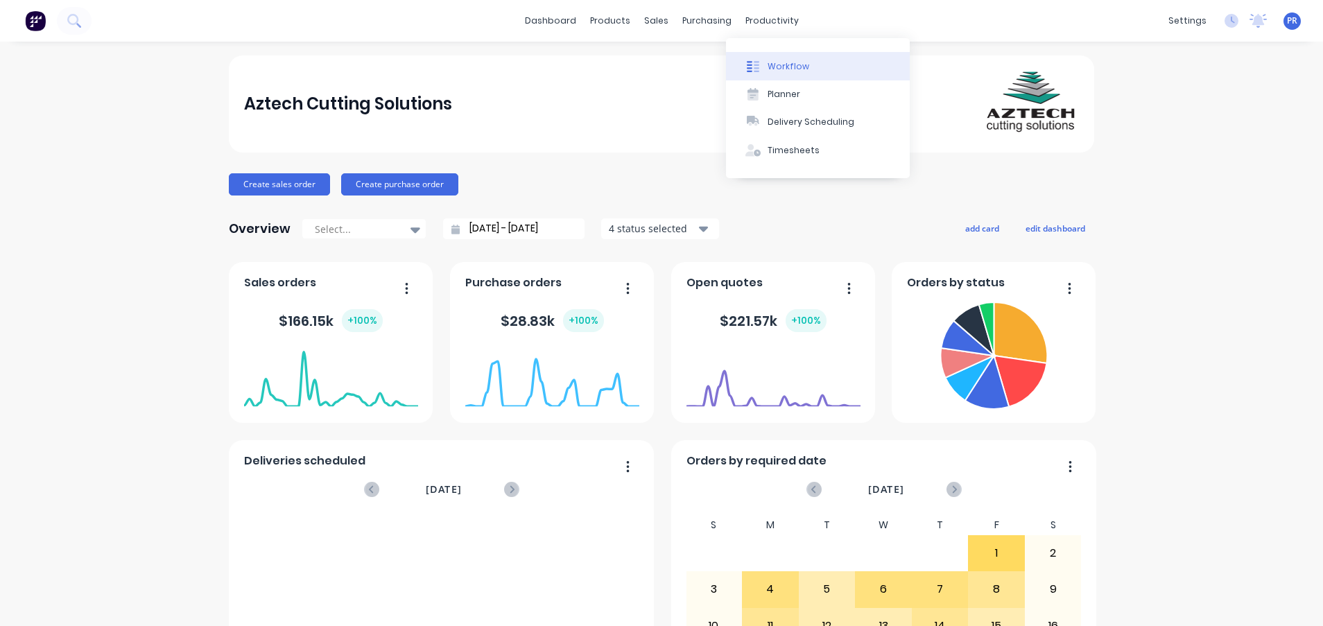
click at [768, 63] on div "Workflow" at bounding box center [789, 66] width 42 height 12
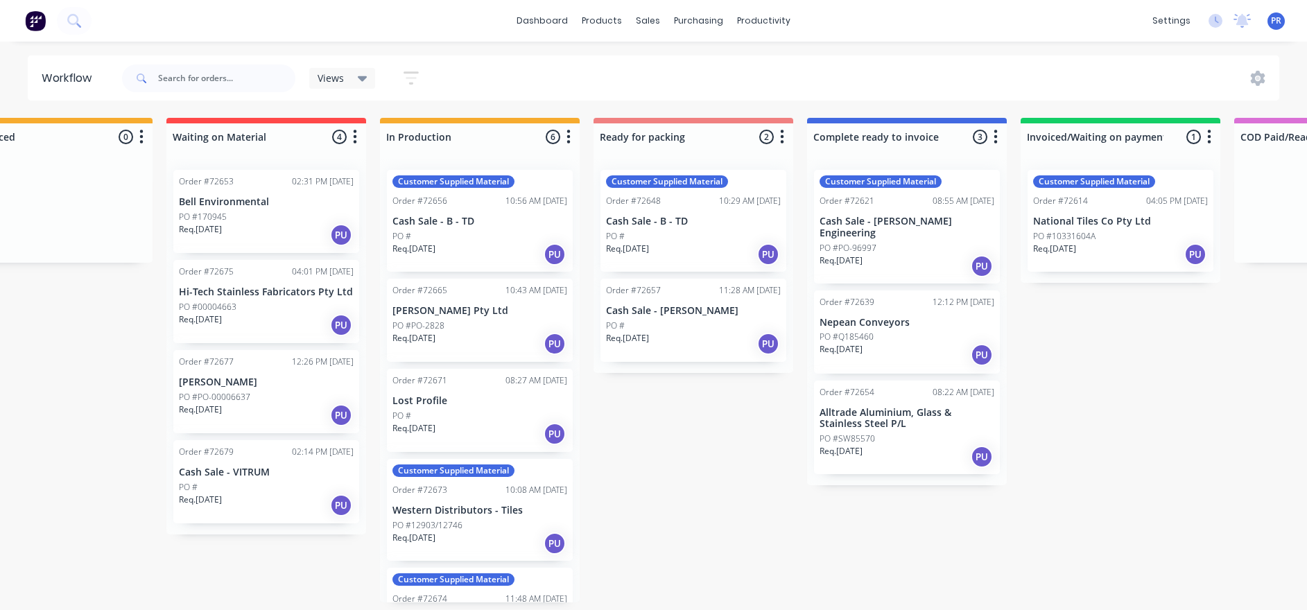
drag, startPoint x: 548, startPoint y: 460, endPoint x: 603, endPoint y: 460, distance: 54.8
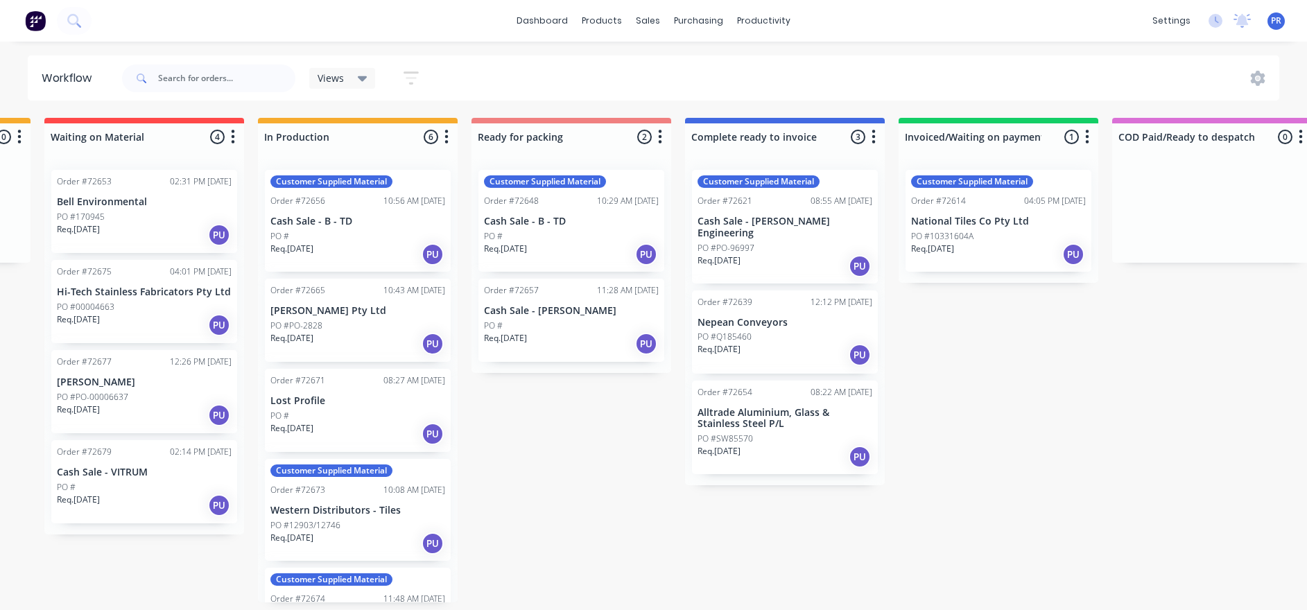
drag, startPoint x: 605, startPoint y: 461, endPoint x: 643, endPoint y: 462, distance: 38.8
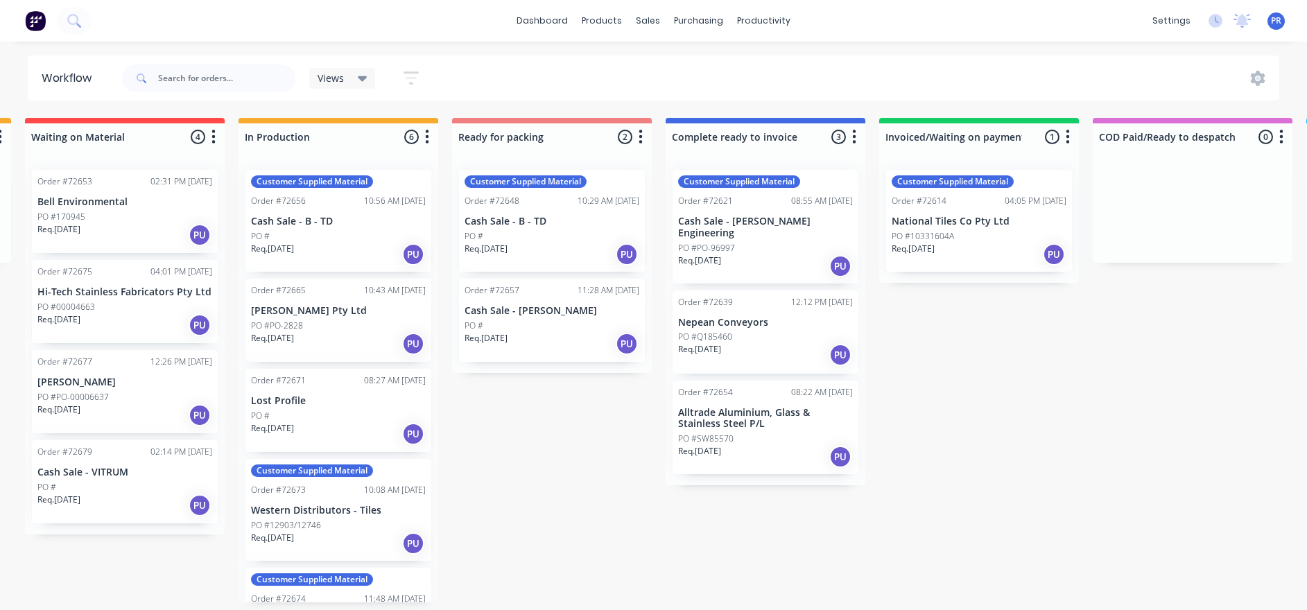
drag, startPoint x: 646, startPoint y: 463, endPoint x: 666, endPoint y: 461, distance: 20.2
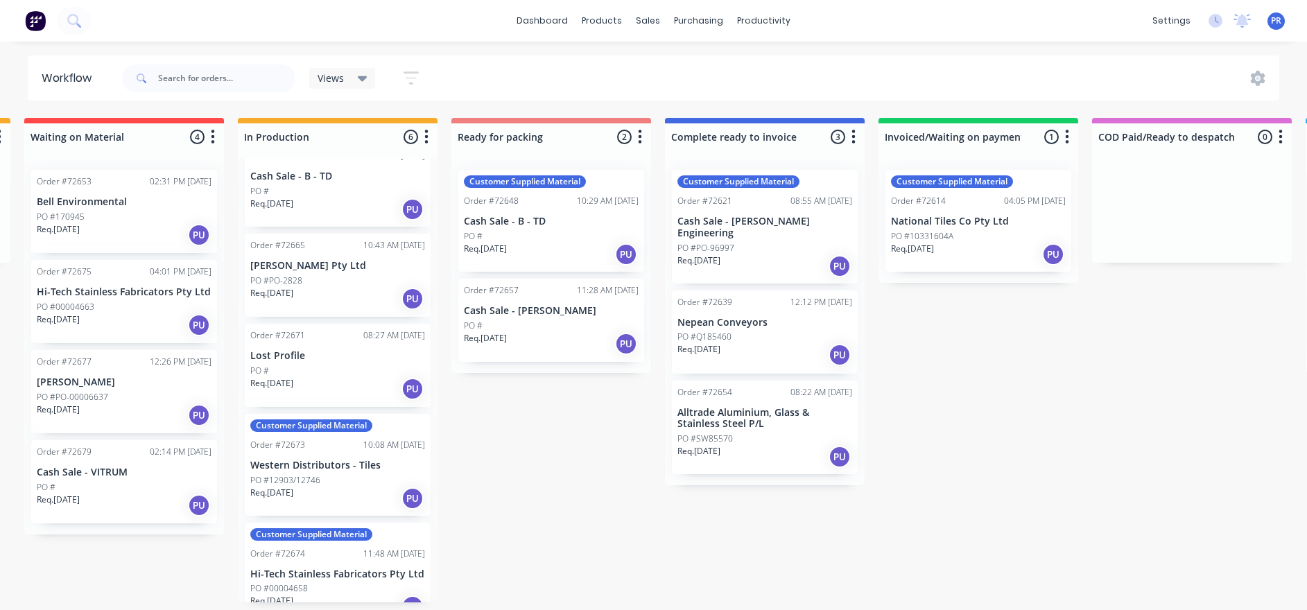
scroll to position [0, 0]
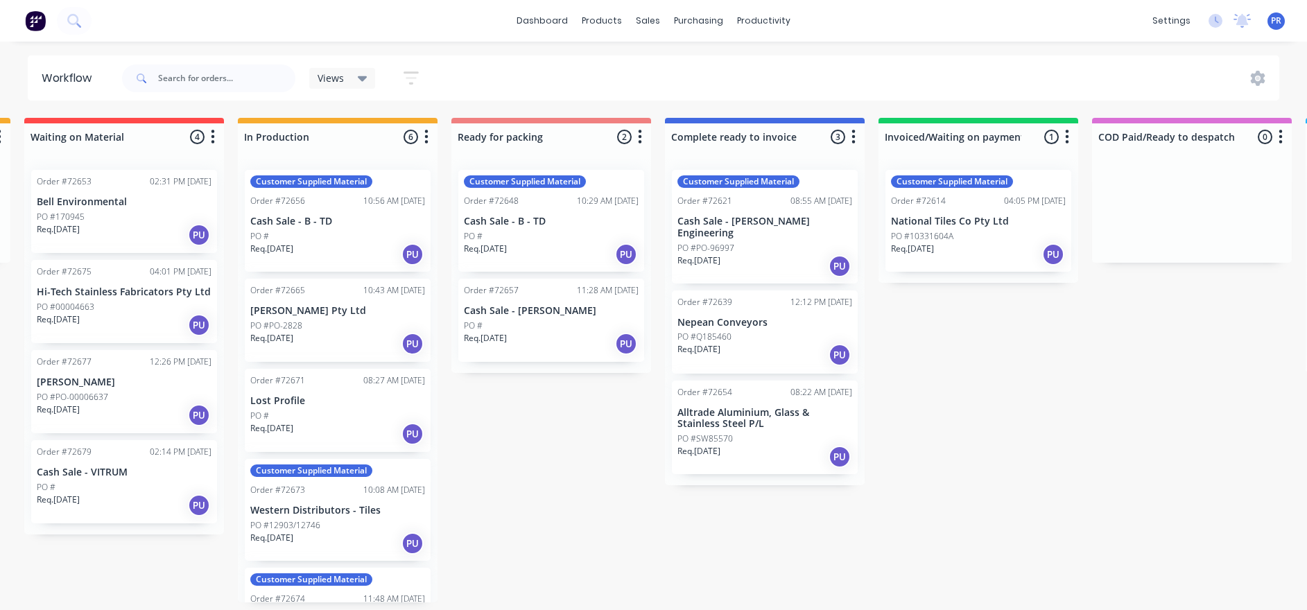
click at [429, 136] on icon "button" at bounding box center [426, 136] width 4 height 17
click at [391, 241] on button "Sort By" at bounding box center [365, 235] width 139 height 23
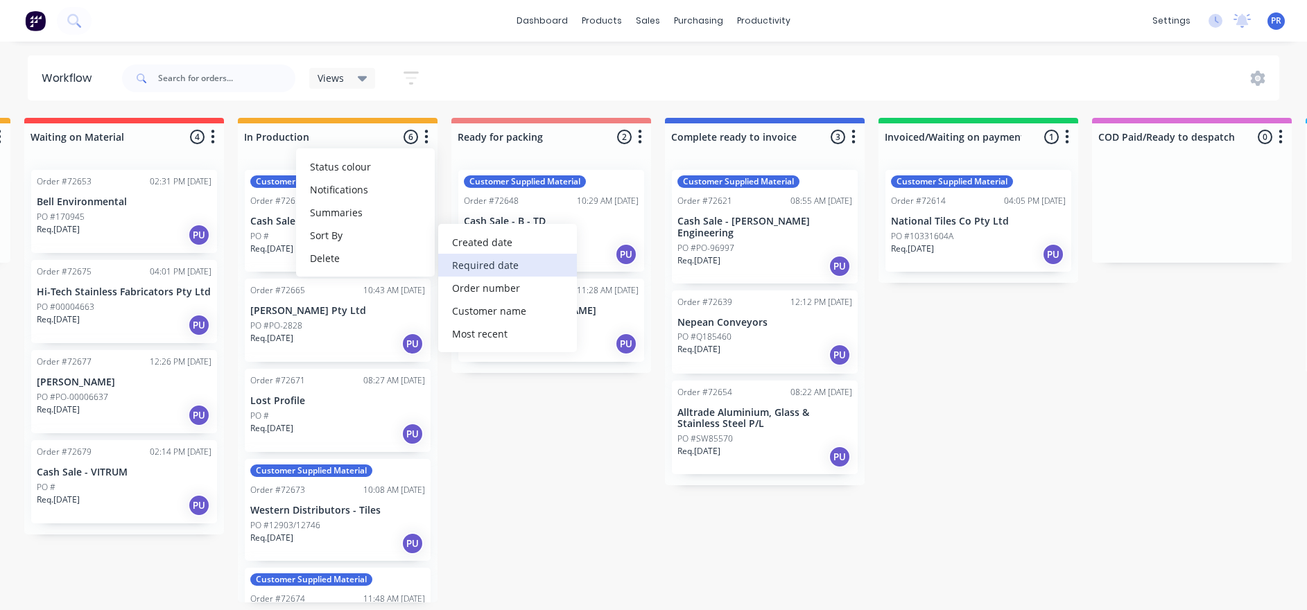
click at [481, 273] on date "Required date" at bounding box center [507, 265] width 139 height 23
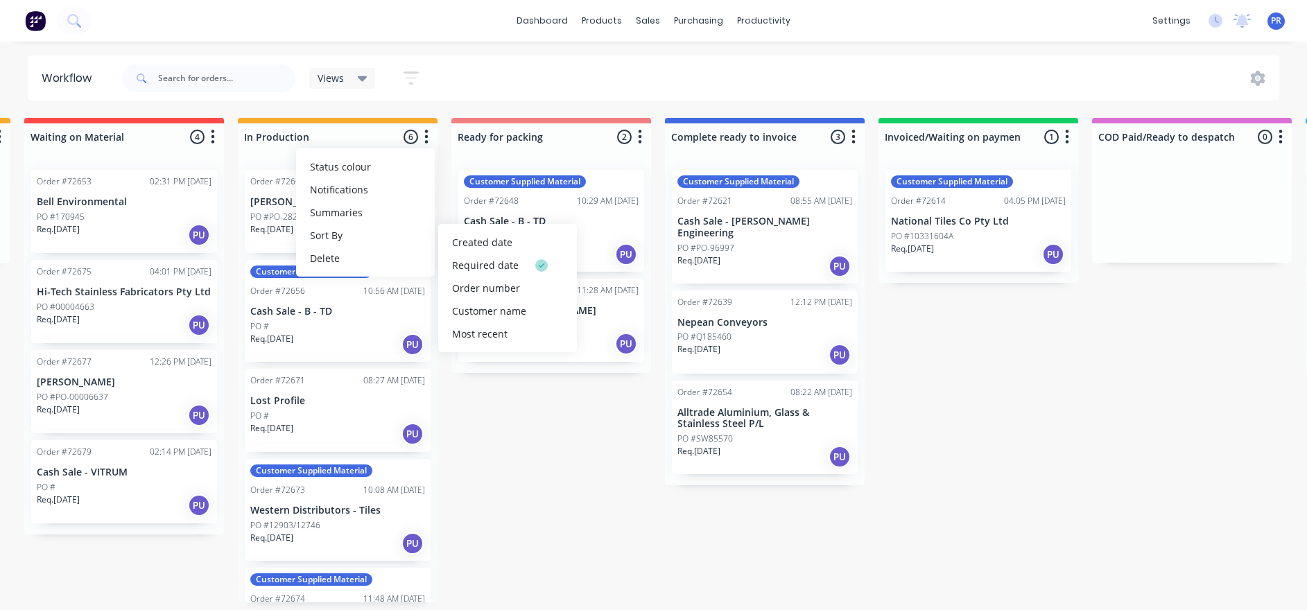
click at [519, 445] on div "Submitted 2 Status colour #273444 hex #273444 Save Cancel Summaries Total order…" at bounding box center [600, 360] width 2514 height 485
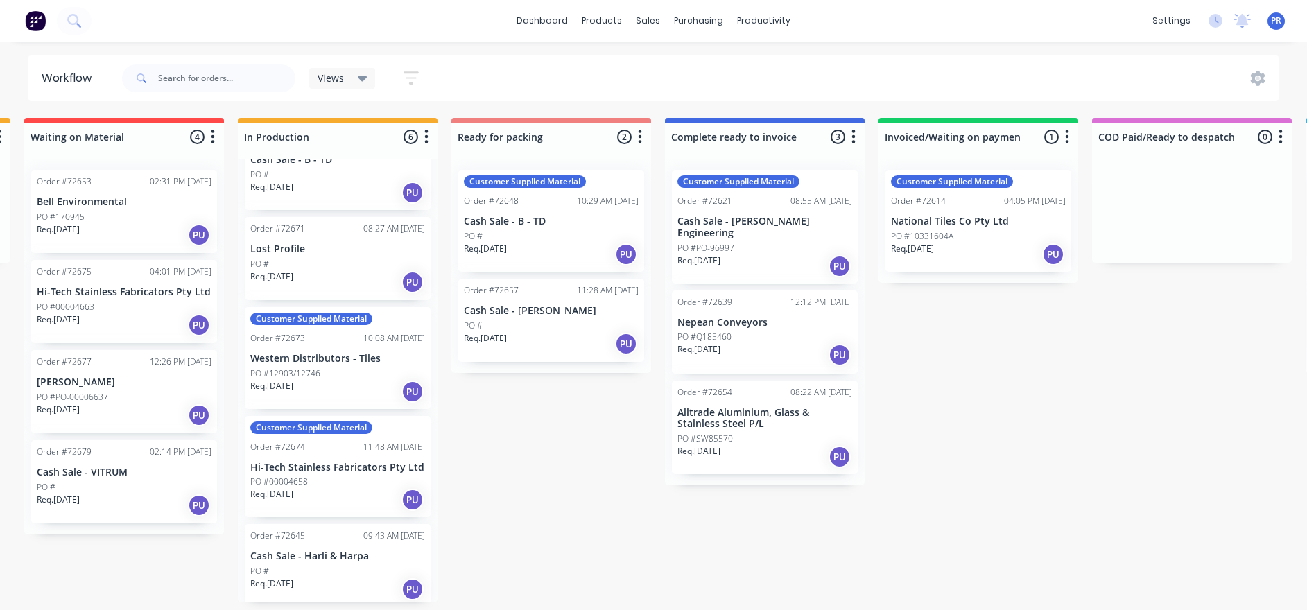
scroll to position [8, 646]
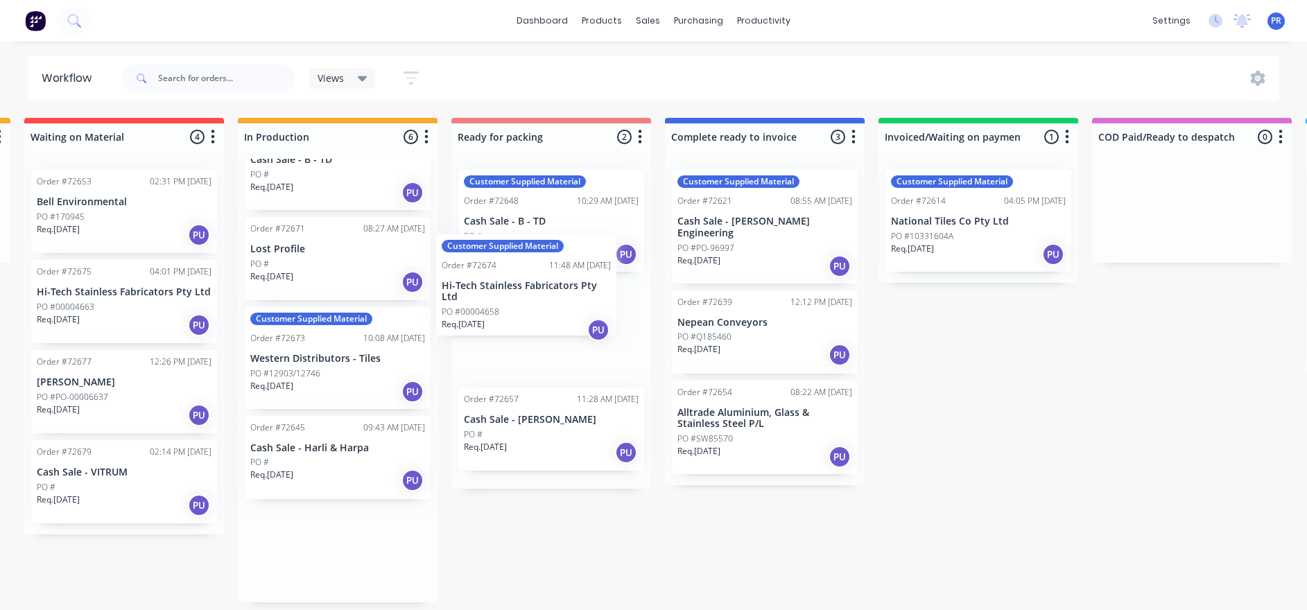
drag, startPoint x: 405, startPoint y: 477, endPoint x: 598, endPoint y: 303, distance: 260.2
click at [598, 303] on div "Submitted 2 Status colour #273444 hex #273444 Save Cancel Summaries Total order…" at bounding box center [600, 360] width 2514 height 485
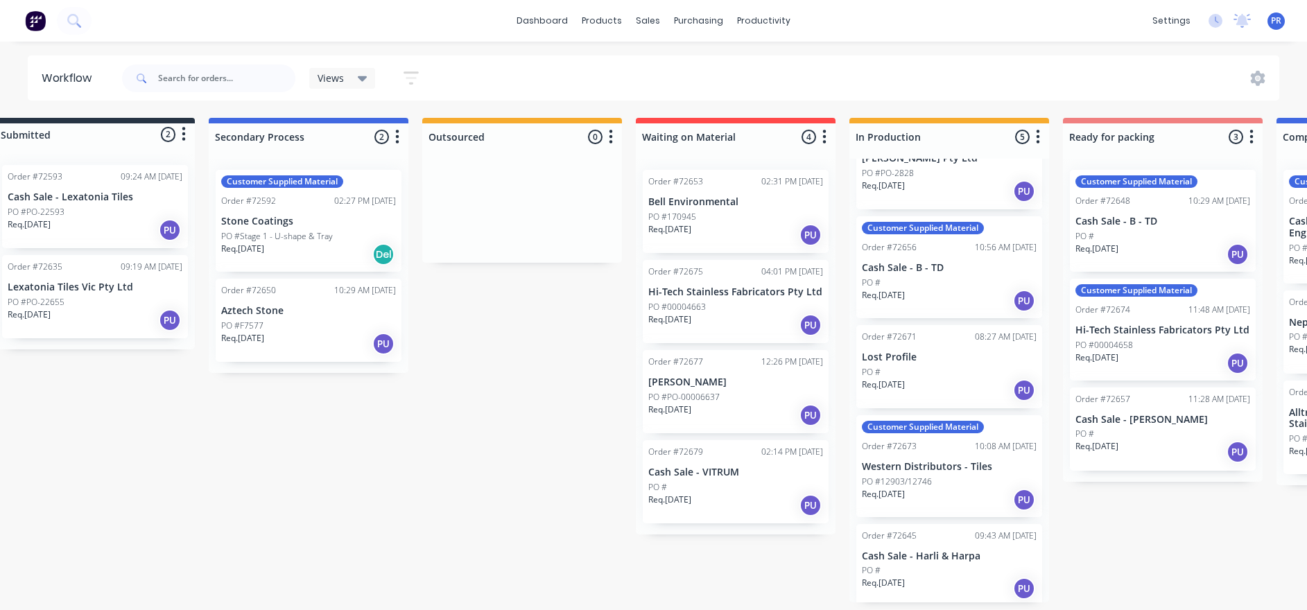
scroll to position [8, 0]
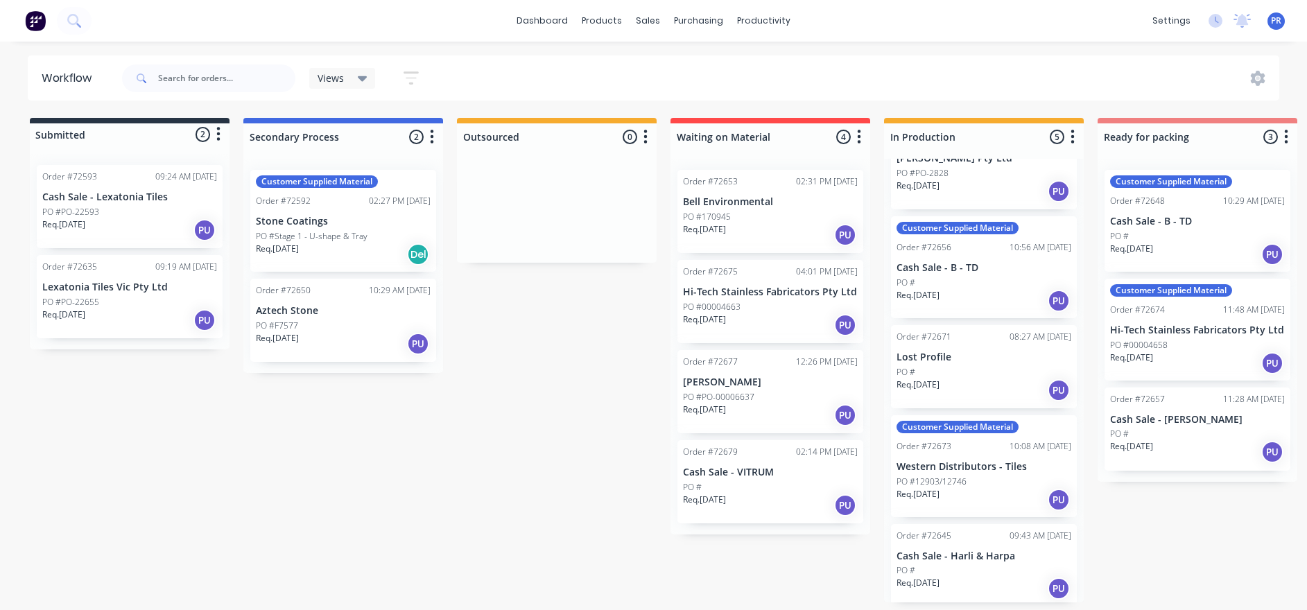
click at [111, 208] on div "PO #PO-22593" at bounding box center [129, 212] width 175 height 12
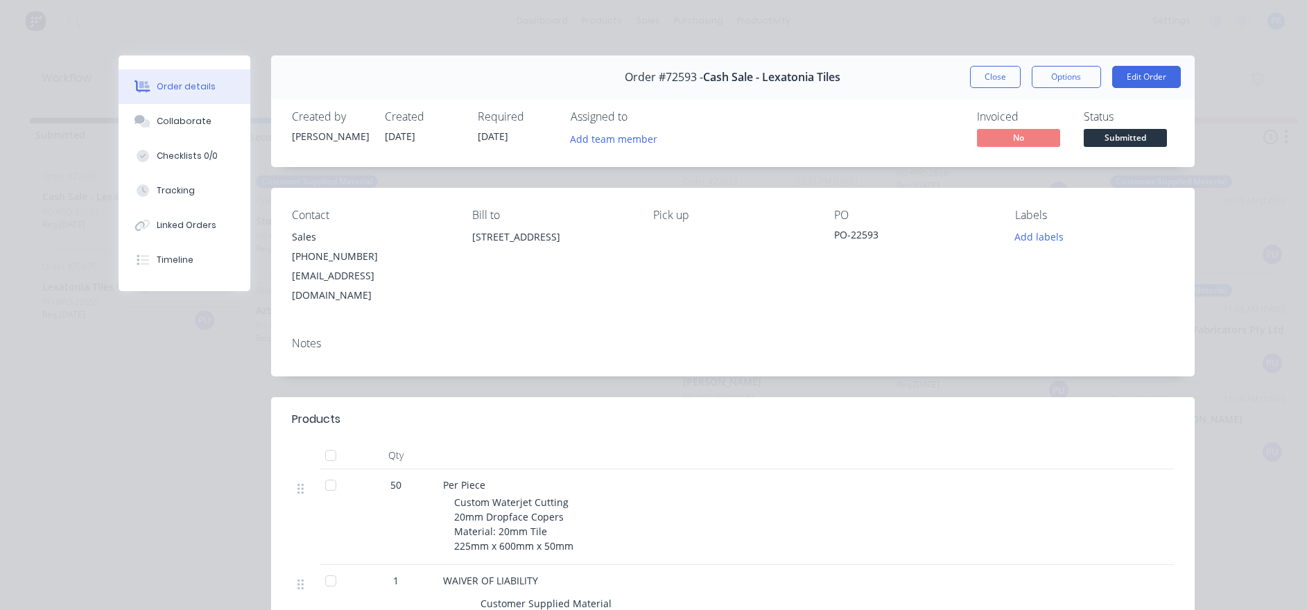
click at [1166, 96] on div "Order #72593 - Cash Sale - Lexatonia Tiles Close Options Edit Order" at bounding box center [733, 77] width 924 height 44
click at [1156, 79] on button "Edit Order" at bounding box center [1146, 77] width 69 height 22
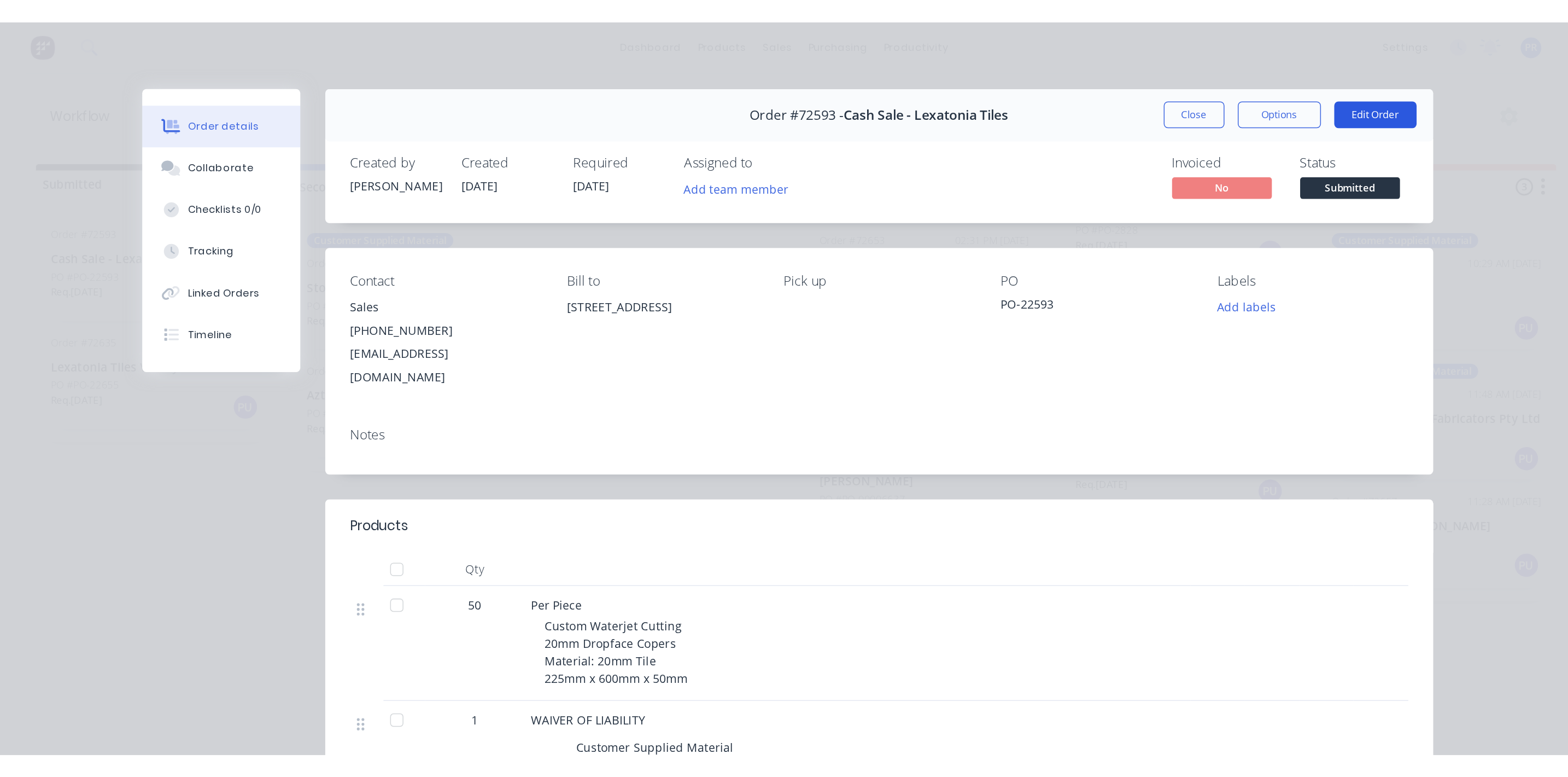
scroll to position [0, 0]
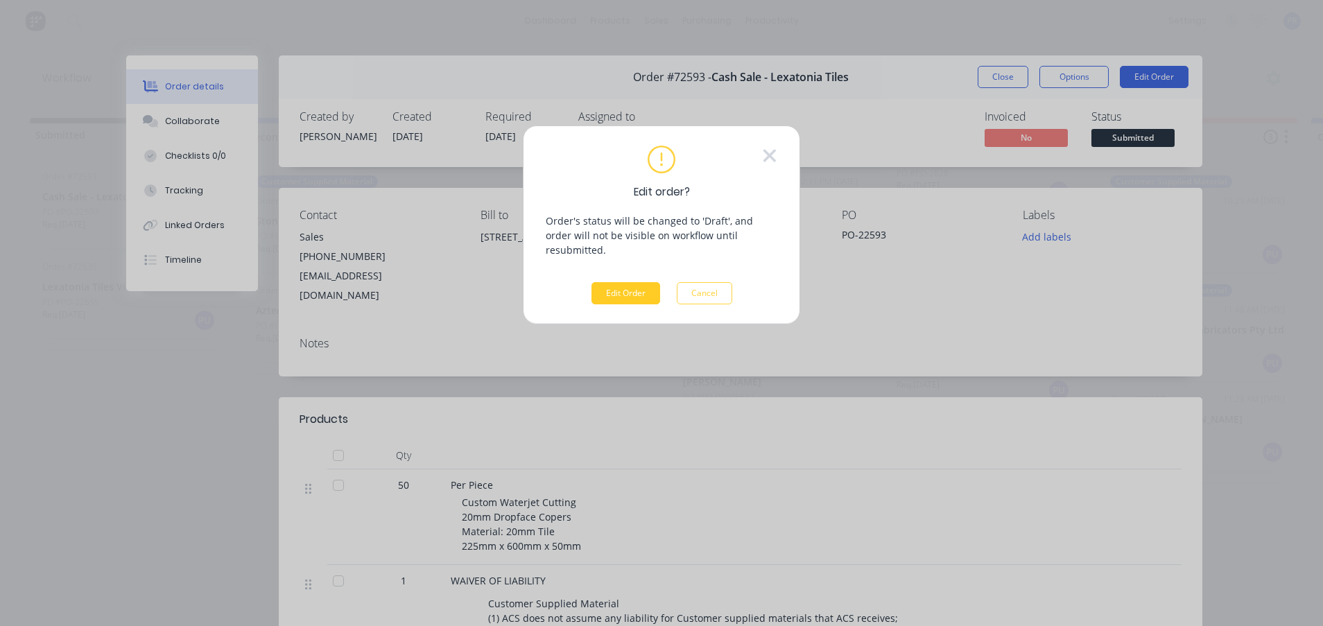
click at [608, 282] on button "Edit Order" at bounding box center [625, 293] width 69 height 22
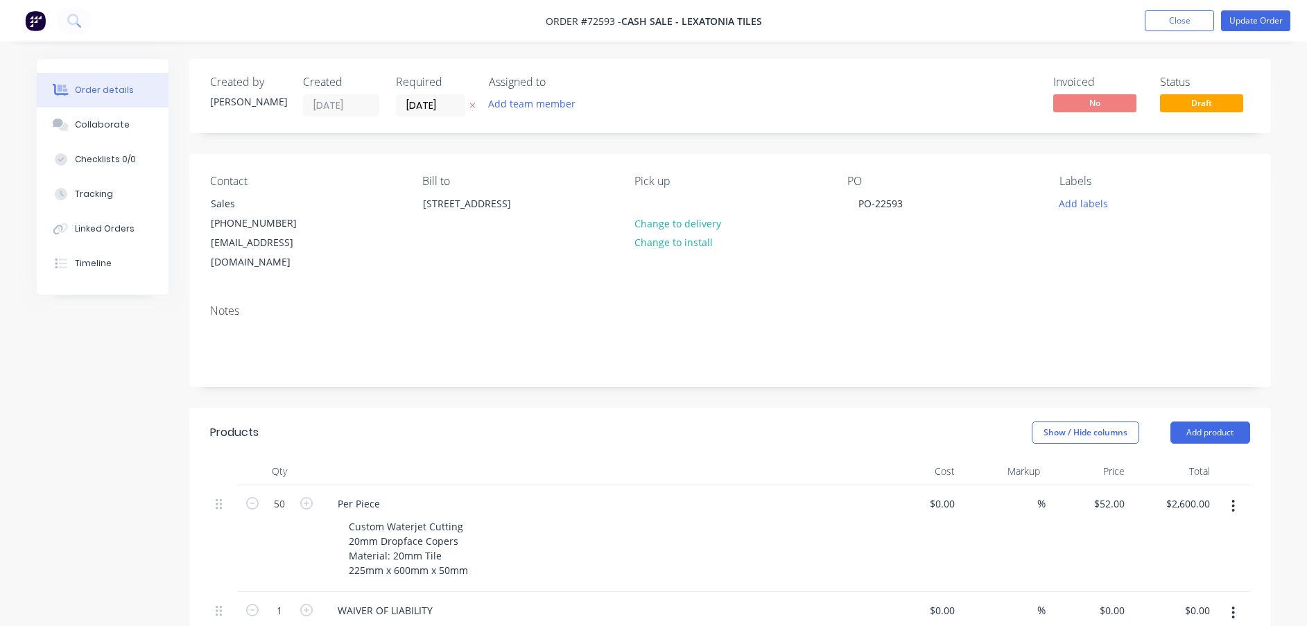
click at [666, 17] on span "Cash Sale - Lexatonia Tiles" at bounding box center [691, 21] width 141 height 13
click at [1170, 13] on button "Close" at bounding box center [1179, 20] width 69 height 21
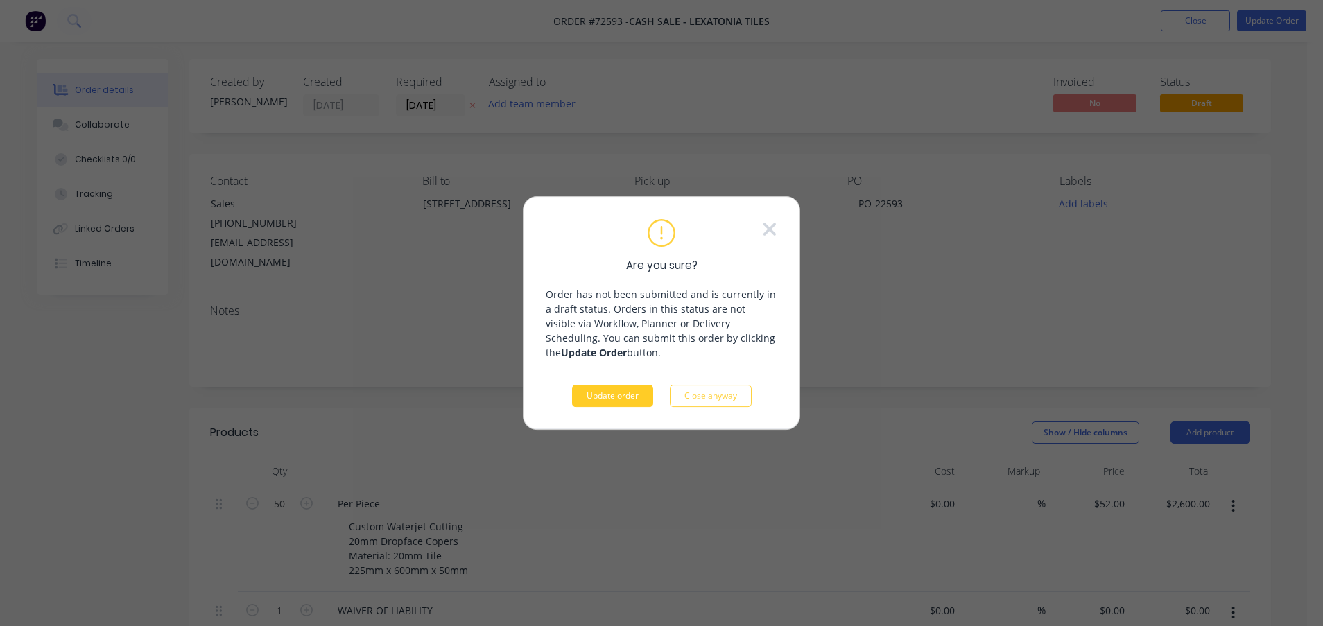
click at [607, 395] on button "Update order" at bounding box center [612, 396] width 81 height 22
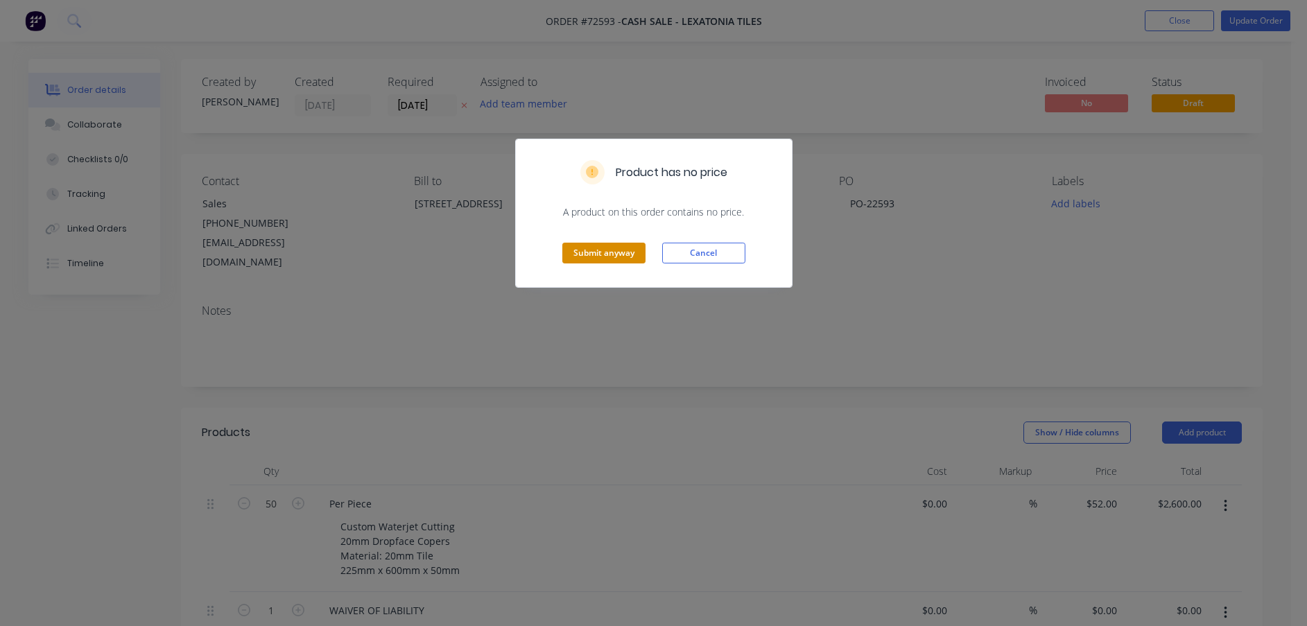
click at [591, 259] on button "Submit anyway" at bounding box center [603, 253] width 83 height 21
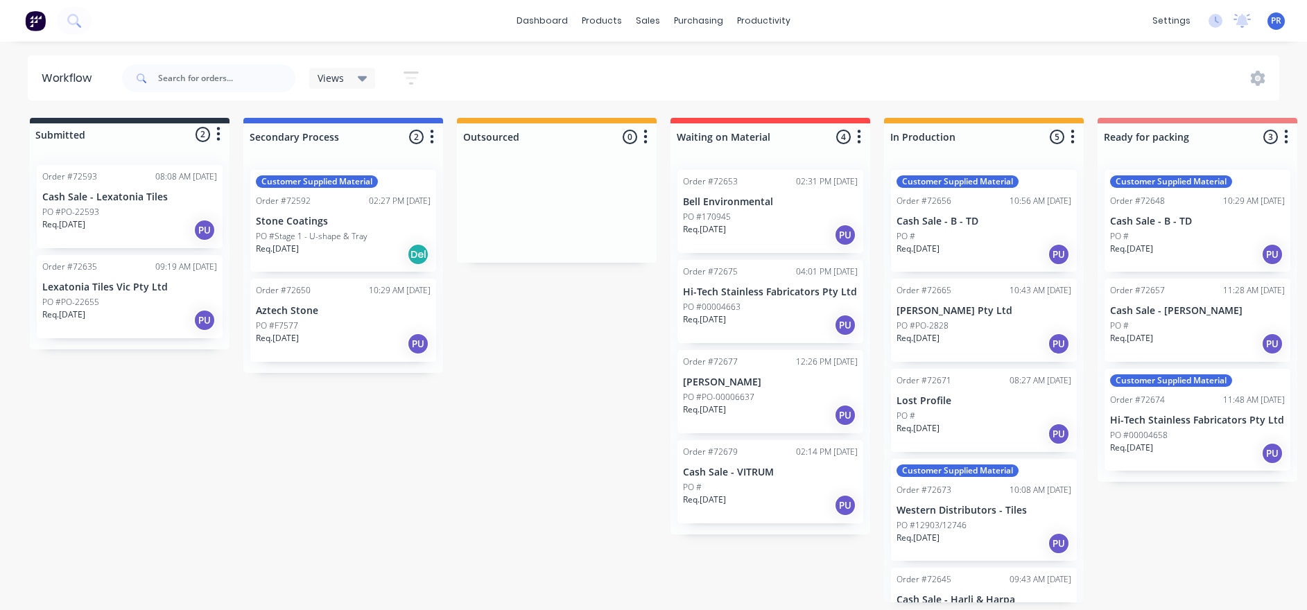
click at [497, 410] on div "Submitted 2 Status colour #273444 hex #273444 Save Cancel Summaries Total order…" at bounding box center [1247, 360] width 2514 height 485
